Goal: Transaction & Acquisition: Download file/media

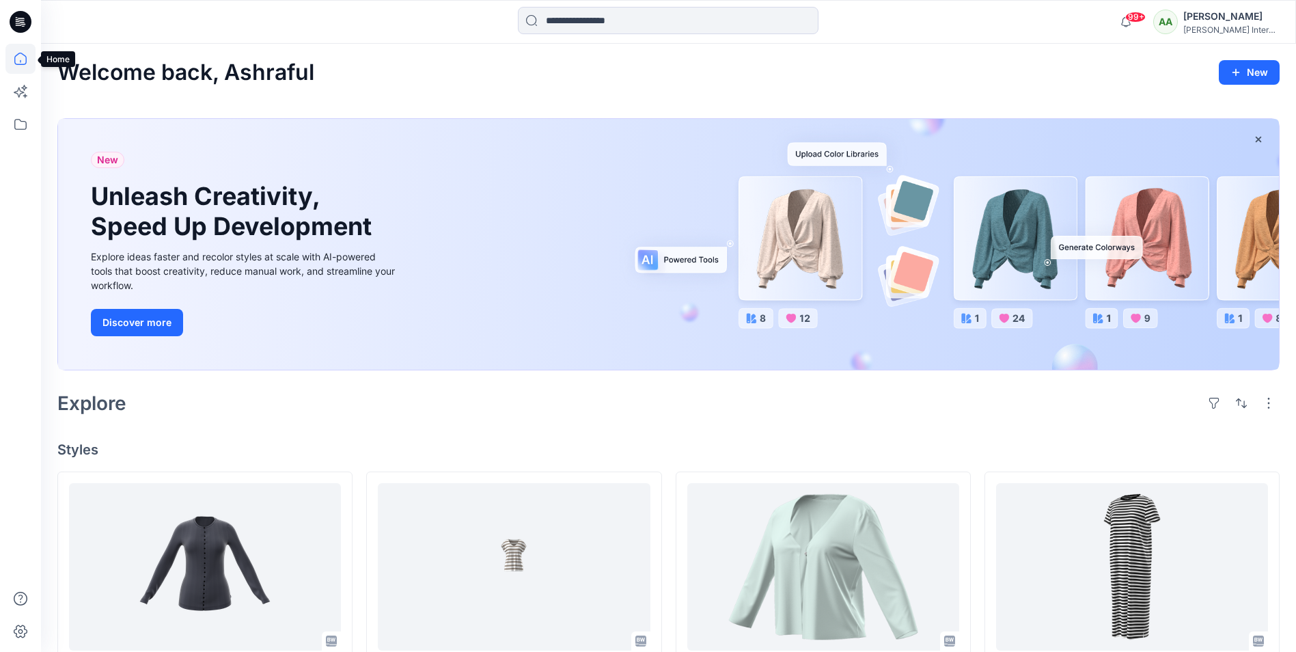
click at [18, 66] on icon at bounding box center [20, 59] width 30 height 30
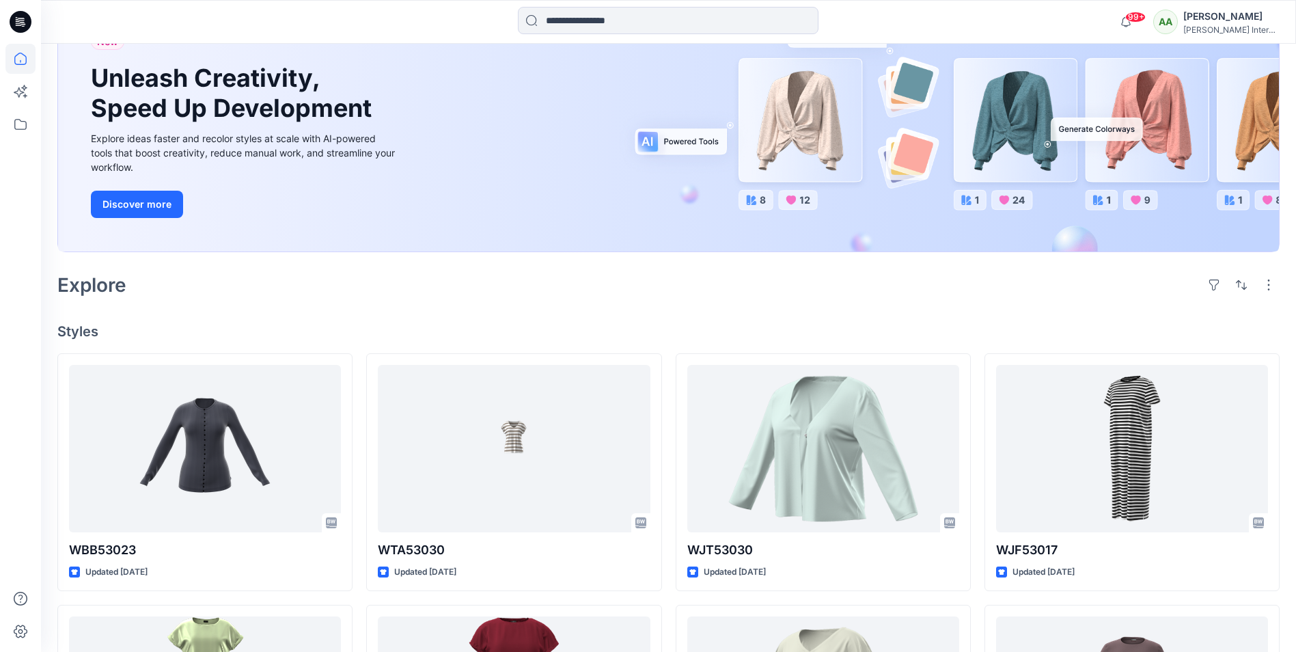
scroll to position [11, 0]
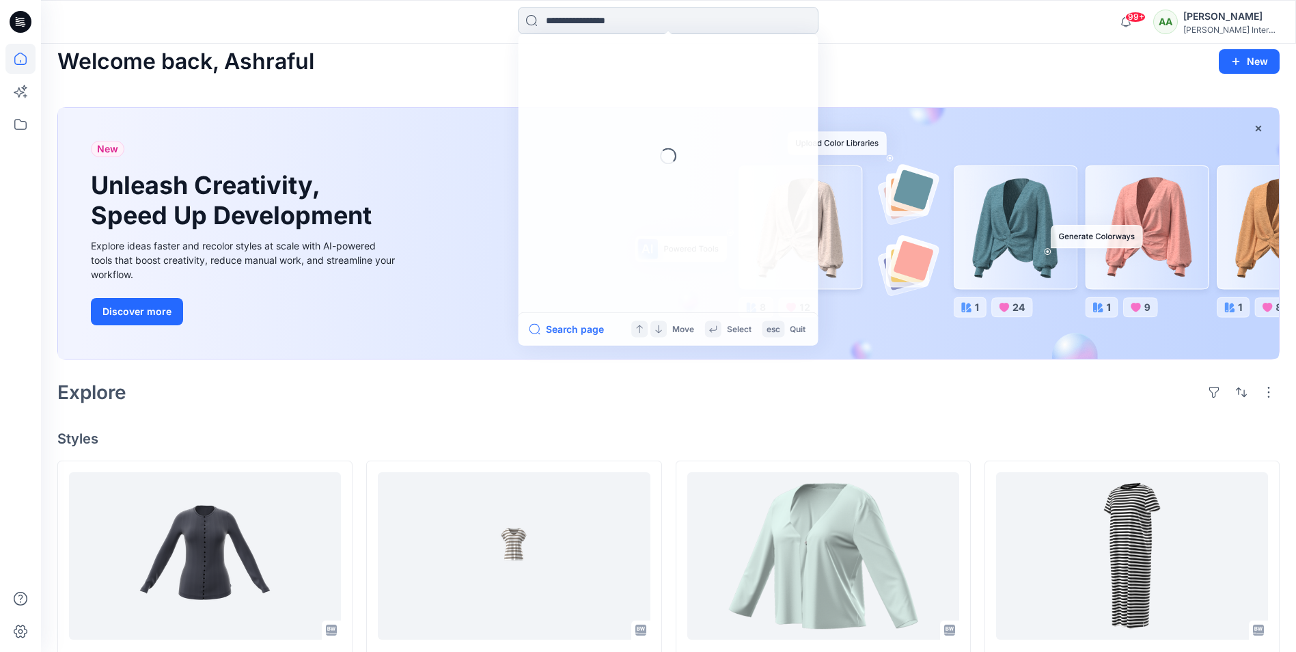
click at [635, 25] on input at bounding box center [668, 20] width 300 height 27
type input "********"
click at [570, 68] on mark "MKR53027" at bounding box center [572, 75] width 54 height 16
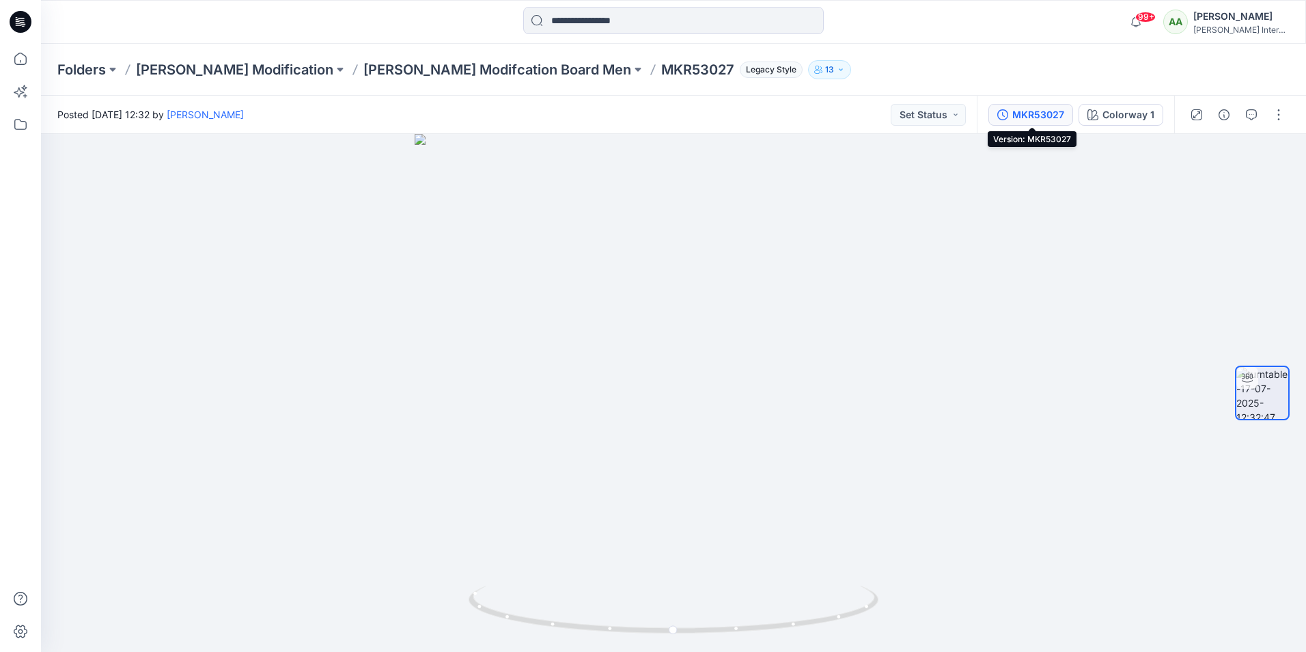
click at [1022, 114] on div "MKR53027" at bounding box center [1038, 114] width 52 height 15
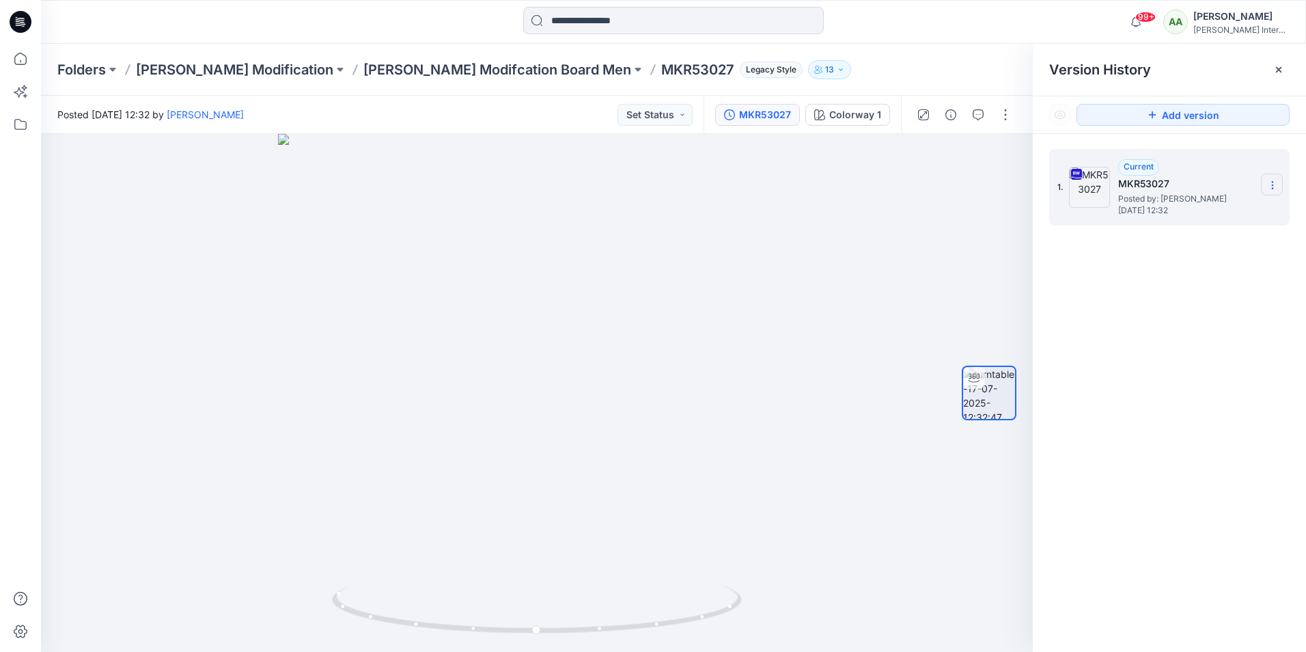
click at [1275, 184] on icon at bounding box center [1272, 185] width 11 height 11
click at [1168, 206] on span "Download Source BW File" at bounding box center [1203, 212] width 114 height 16
drag, startPoint x: 588, startPoint y: 311, endPoint x: 604, endPoint y: 508, distance: 198.0
click at [1139, 192] on span "Posted by: [PERSON_NAME]" at bounding box center [1186, 199] width 137 height 14
click at [1089, 181] on img at bounding box center [1089, 187] width 41 height 41
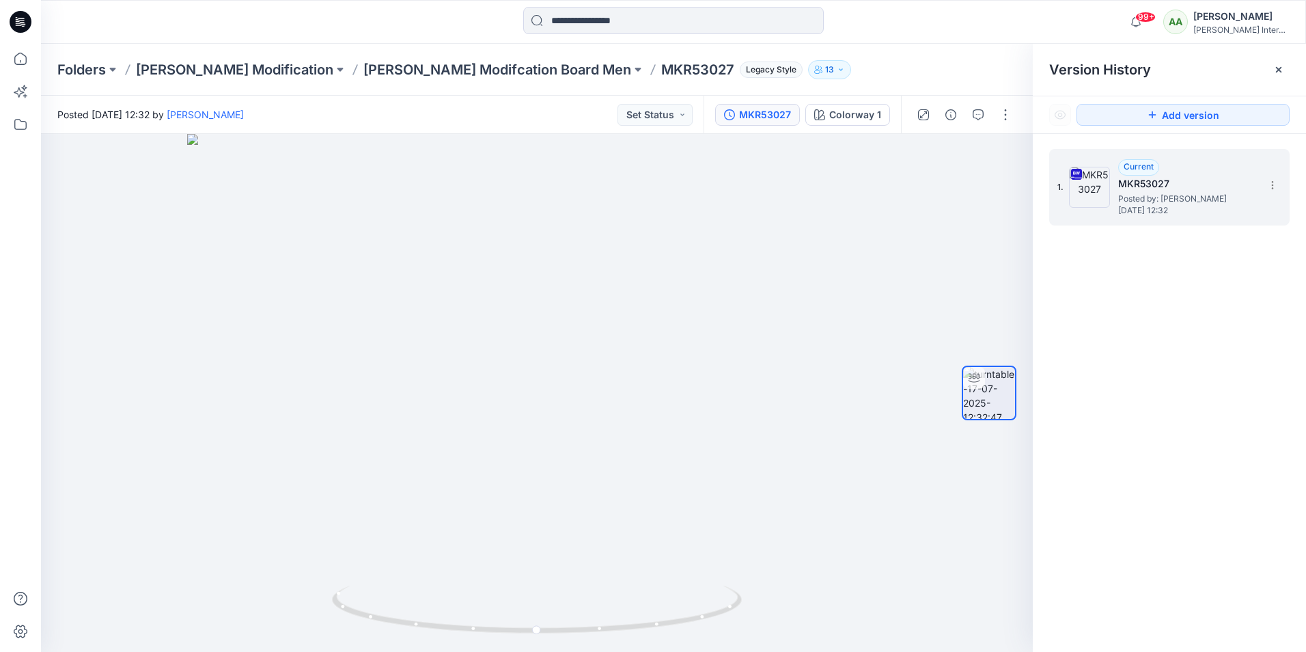
click at [1140, 167] on span "Current" at bounding box center [1138, 166] width 30 height 10
drag, startPoint x: 921, startPoint y: 263, endPoint x: 928, endPoint y: 261, distance: 7.1
click at [921, 263] on div at bounding box center [537, 393] width 992 height 518
click at [1093, 172] on img at bounding box center [1089, 187] width 41 height 41
click at [1134, 168] on span "Current" at bounding box center [1138, 166] width 30 height 10
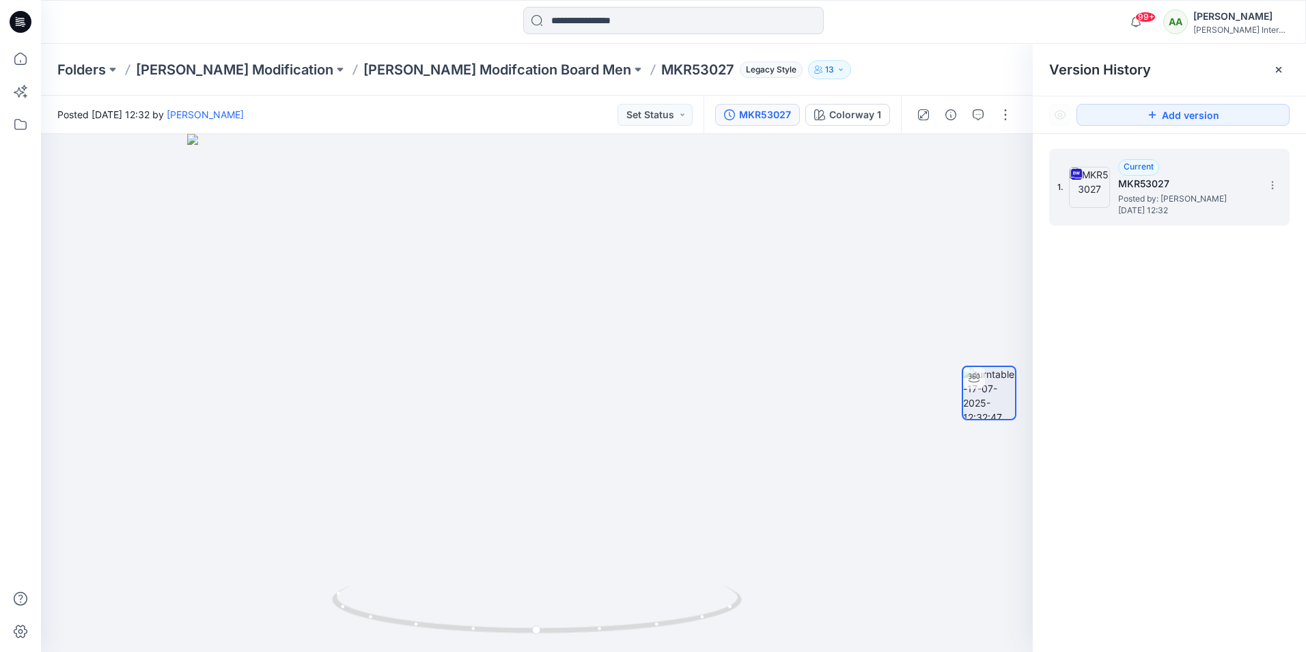
click at [1154, 165] on div "Current" at bounding box center [1138, 167] width 41 height 16
click at [1274, 188] on icon at bounding box center [1272, 185] width 11 height 11
click at [1202, 213] on span "Download Source BW File" at bounding box center [1203, 212] width 114 height 16
drag, startPoint x: 554, startPoint y: 563, endPoint x: 603, endPoint y: 341, distance: 228.0
drag, startPoint x: 505, startPoint y: 537, endPoint x: 527, endPoint y: 467, distance: 73.9
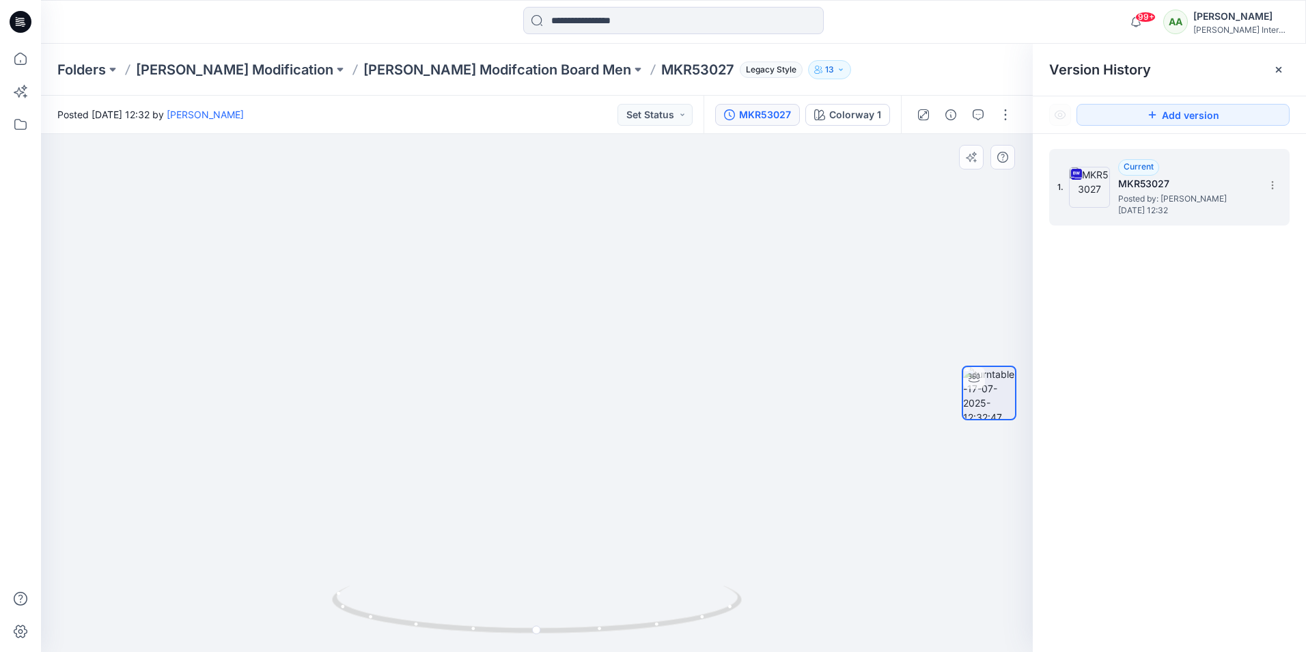
click at [527, 467] on img at bounding box center [537, 378] width 548 height 548
